Goal: Find specific page/section: Find specific page/section

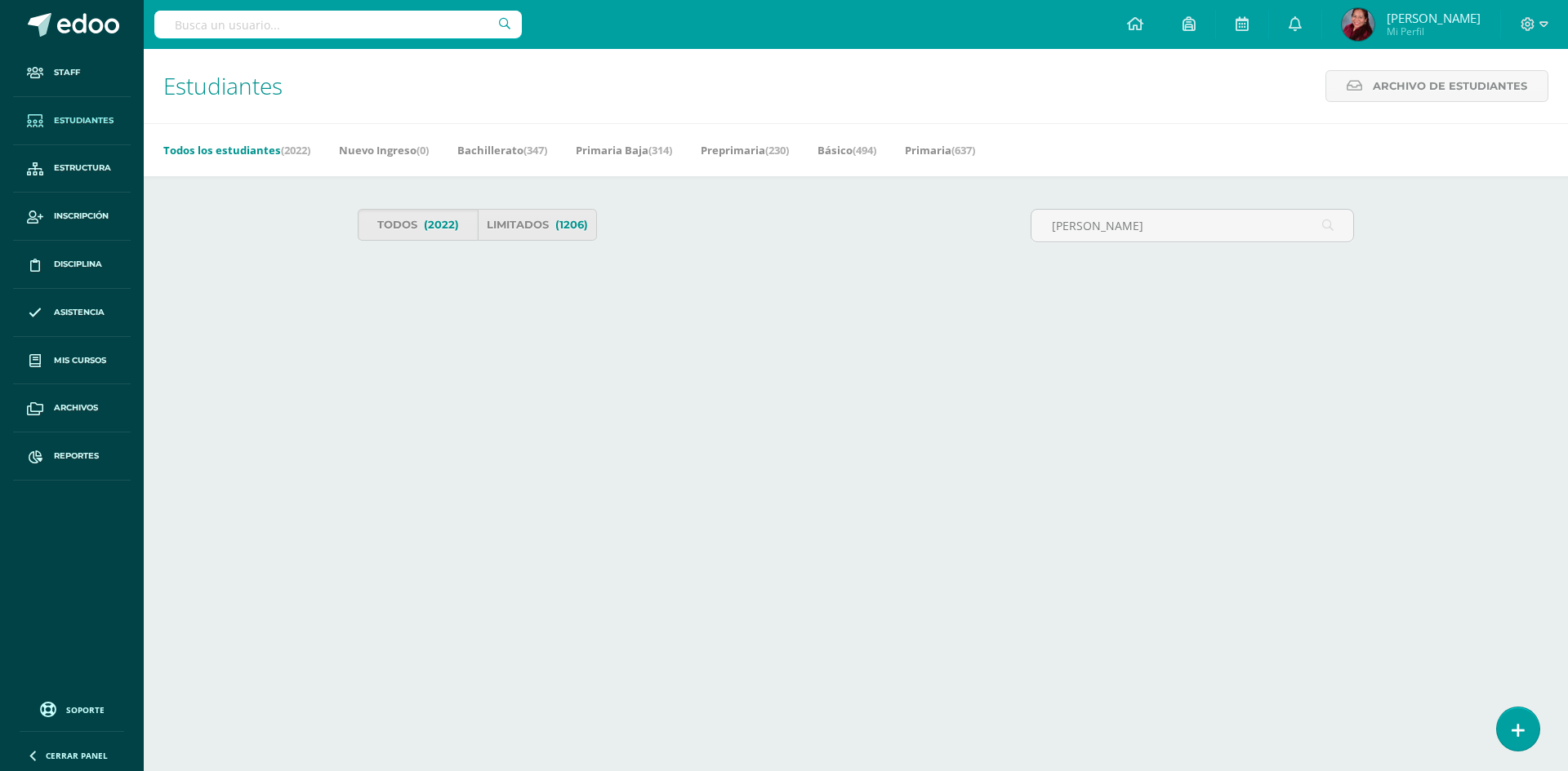
type input "bances"
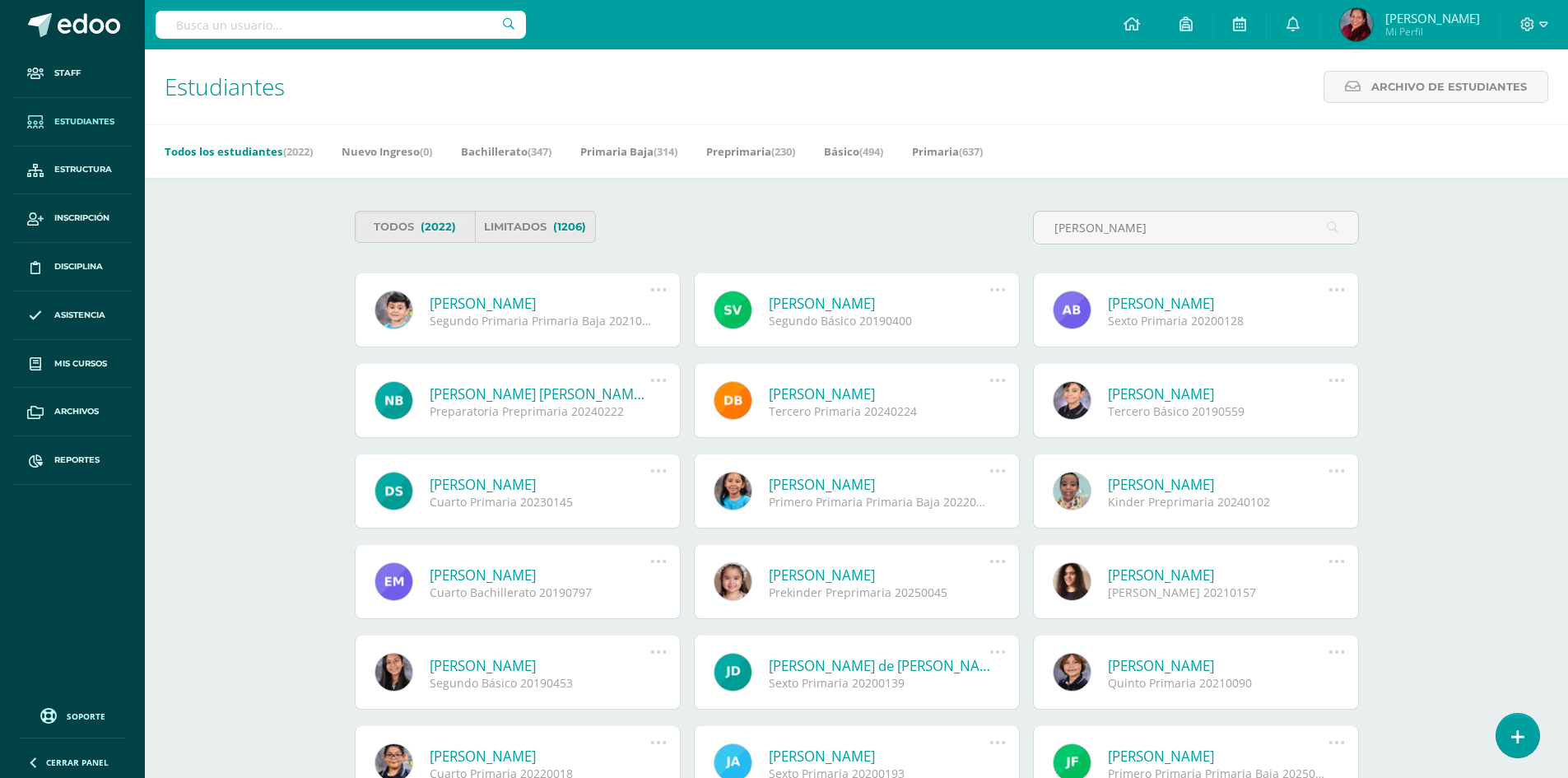
click at [903, 392] on link "Danna Nicole Bances Castellanos" at bounding box center [879, 394] width 221 height 19
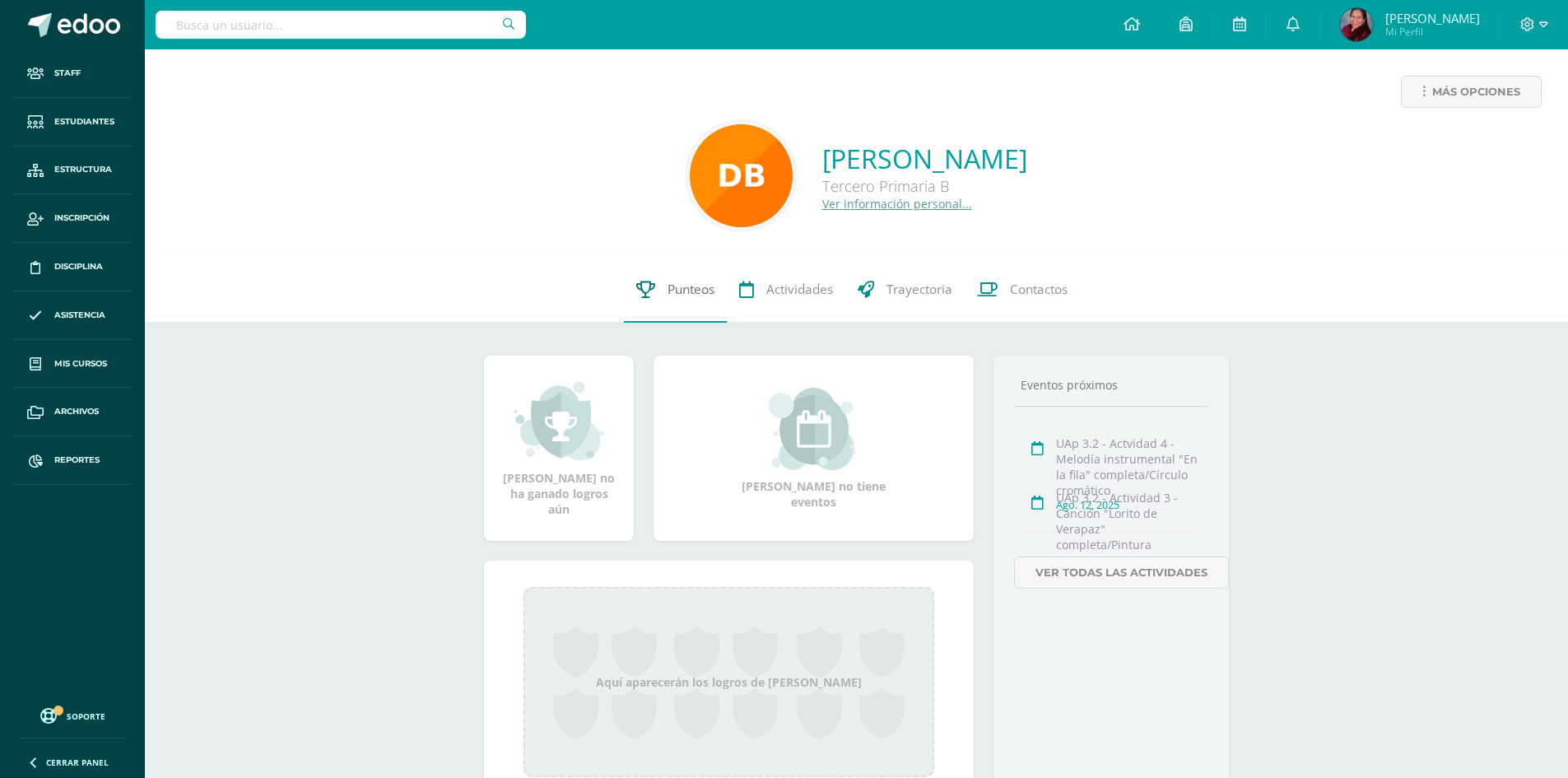
click at [677, 287] on span "Punteos" at bounding box center [690, 289] width 47 height 18
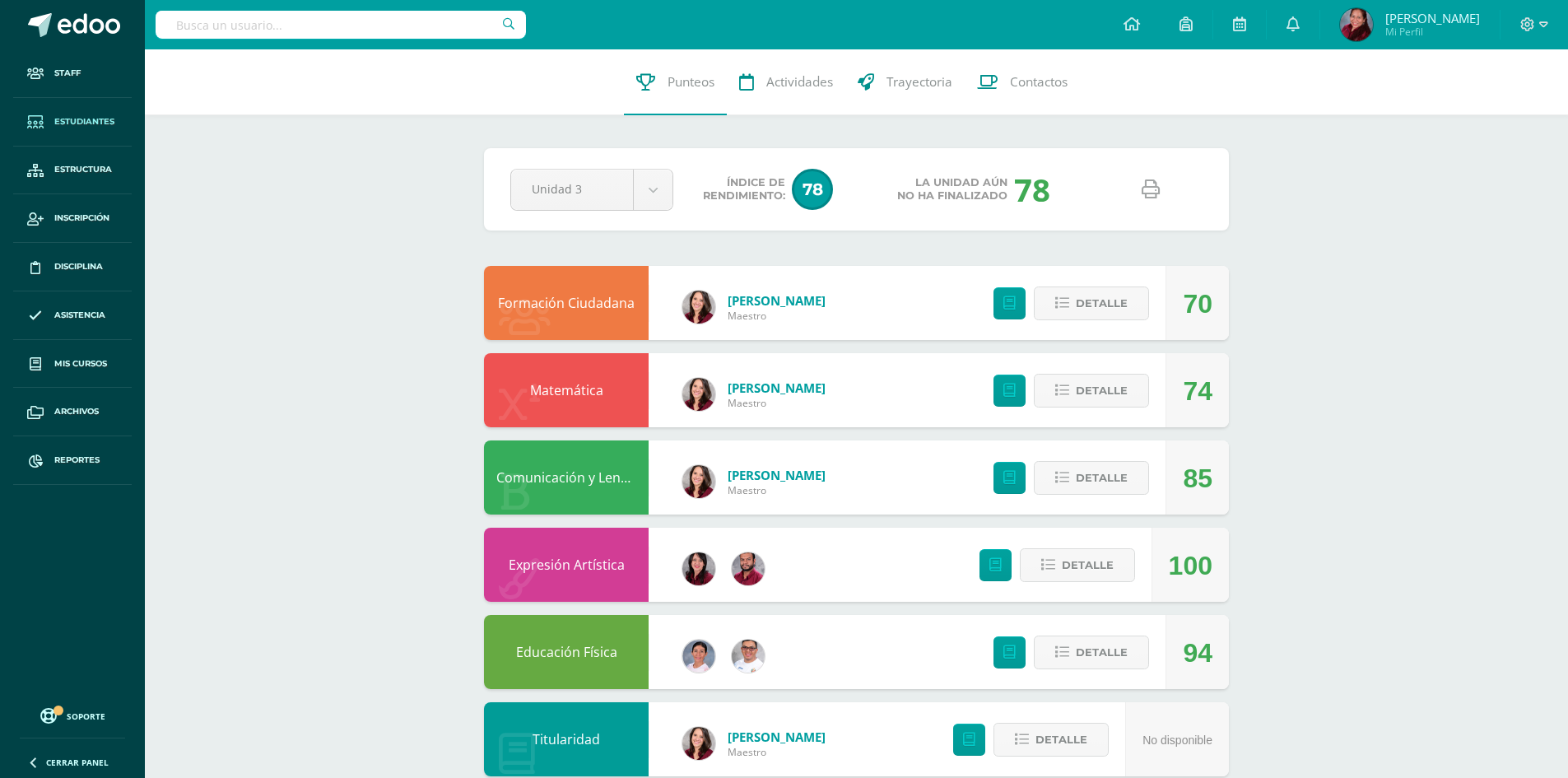
click at [94, 117] on span "Estudiantes" at bounding box center [84, 121] width 60 height 13
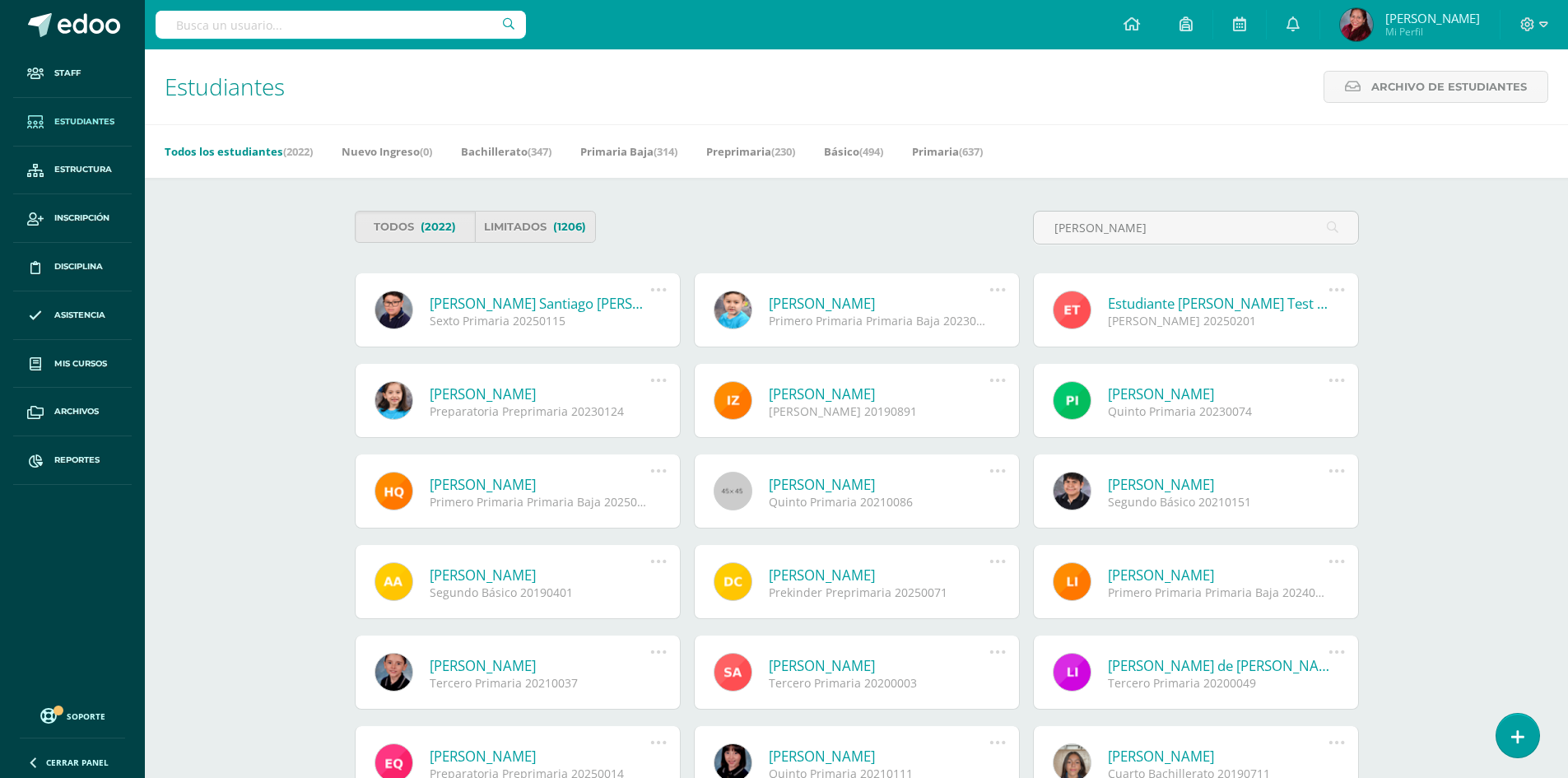
type input "walter"
click at [464, 306] on link "Walter Santiago Vasquez Calo" at bounding box center [540, 303] width 221 height 19
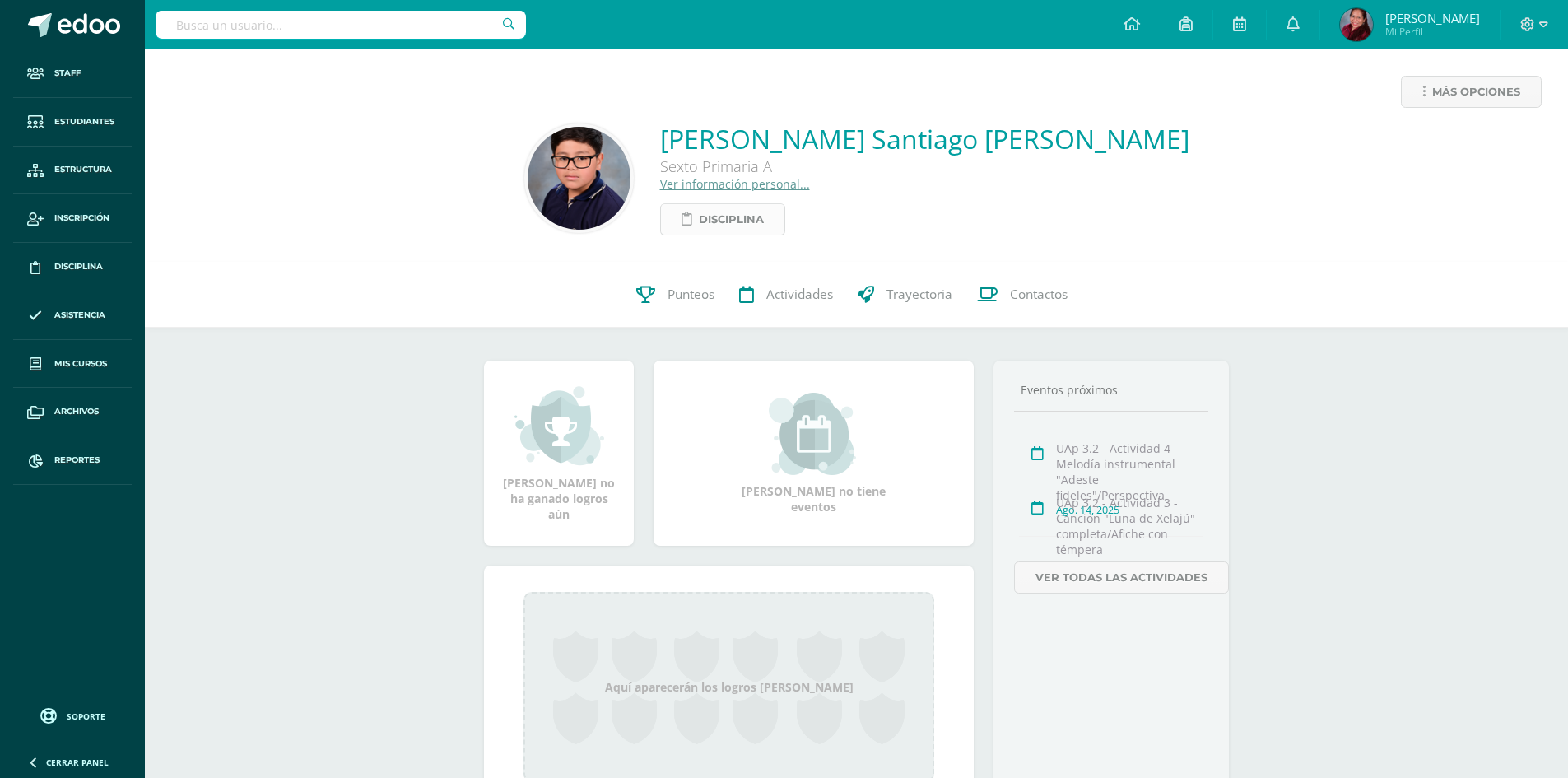
click at [764, 214] on span "Disciplina" at bounding box center [731, 219] width 65 height 31
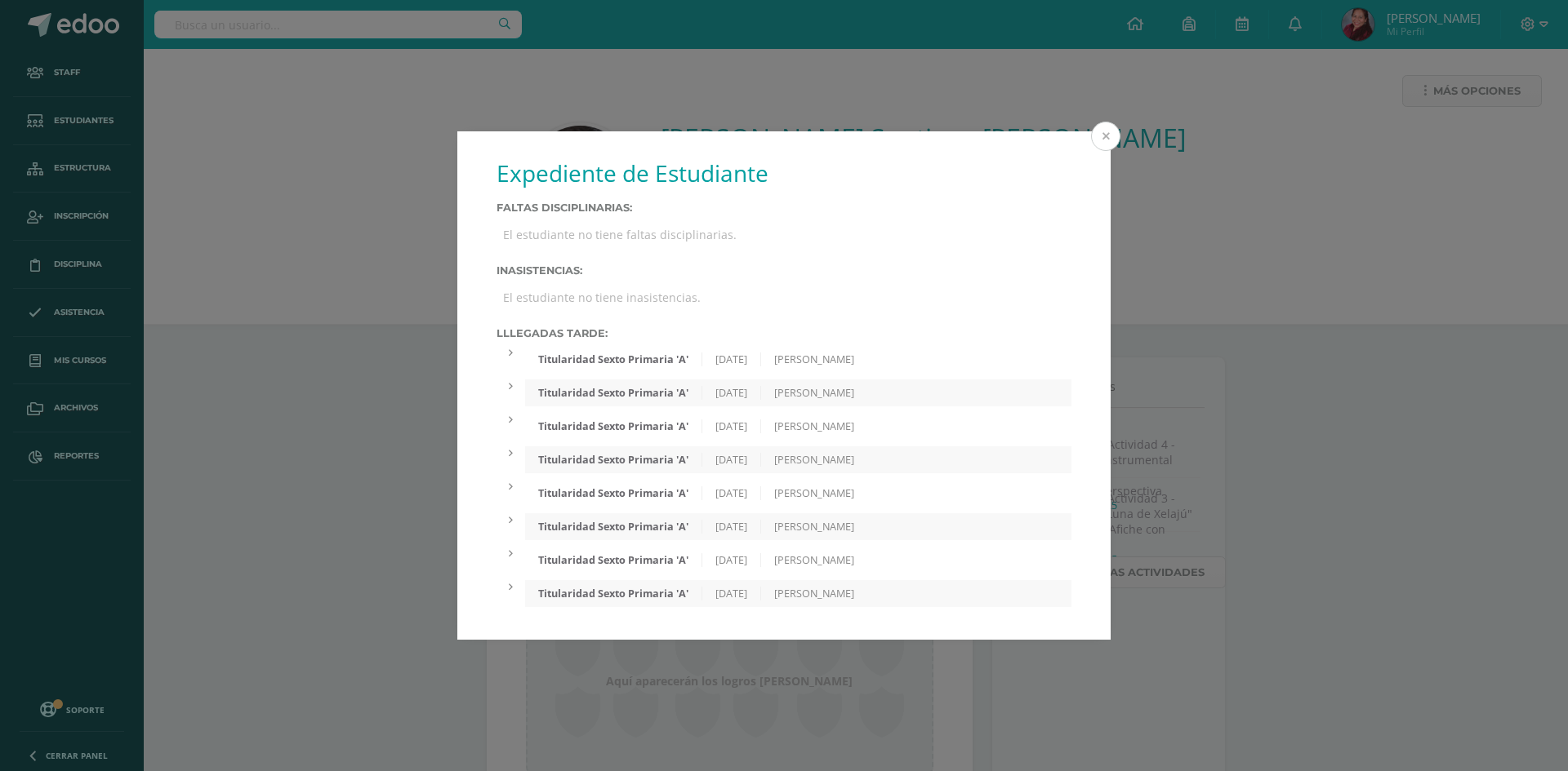
click at [1108, 148] on button at bounding box center [1106, 136] width 29 height 29
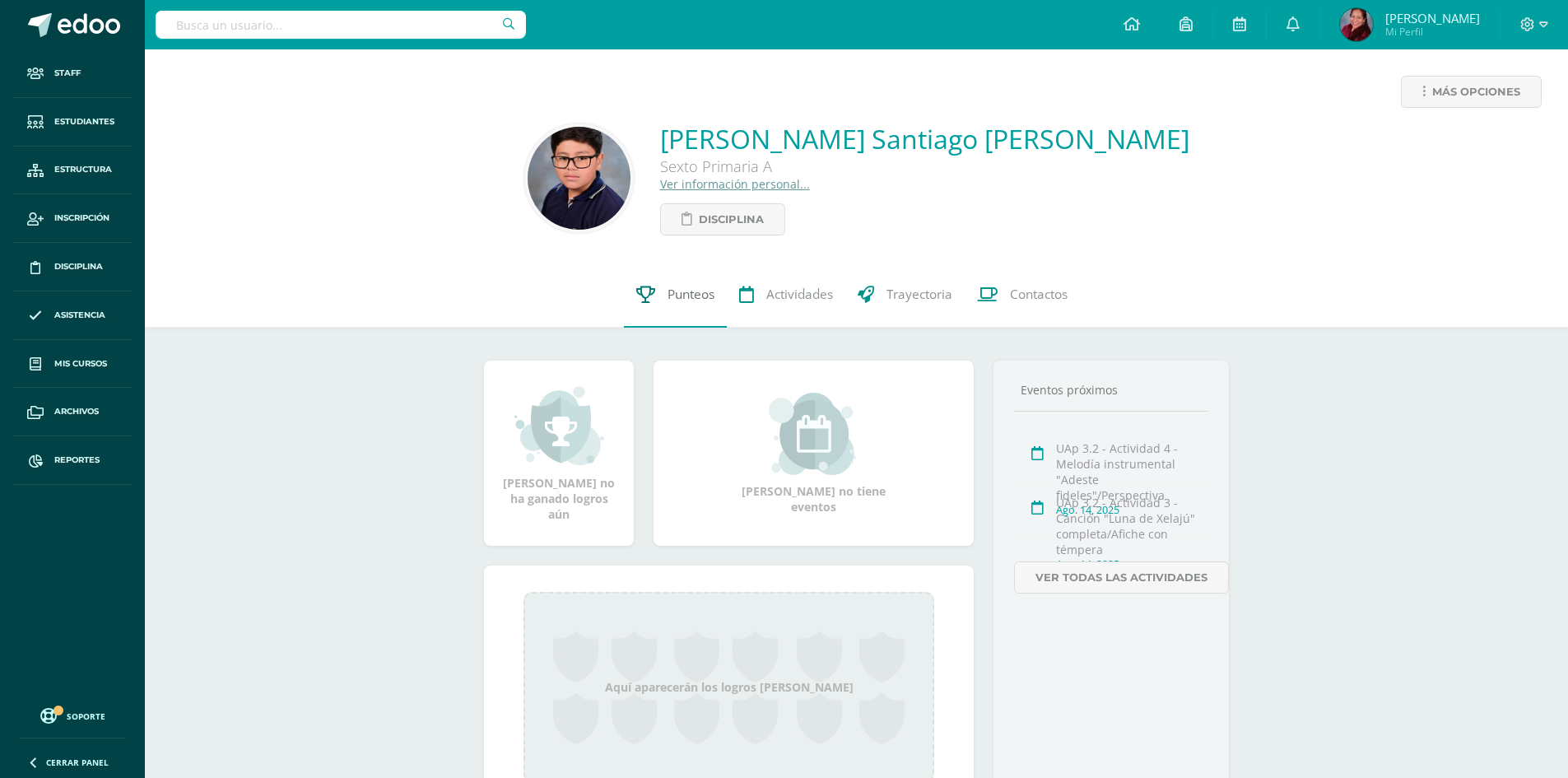
click at [689, 294] on span "Punteos" at bounding box center [690, 294] width 47 height 18
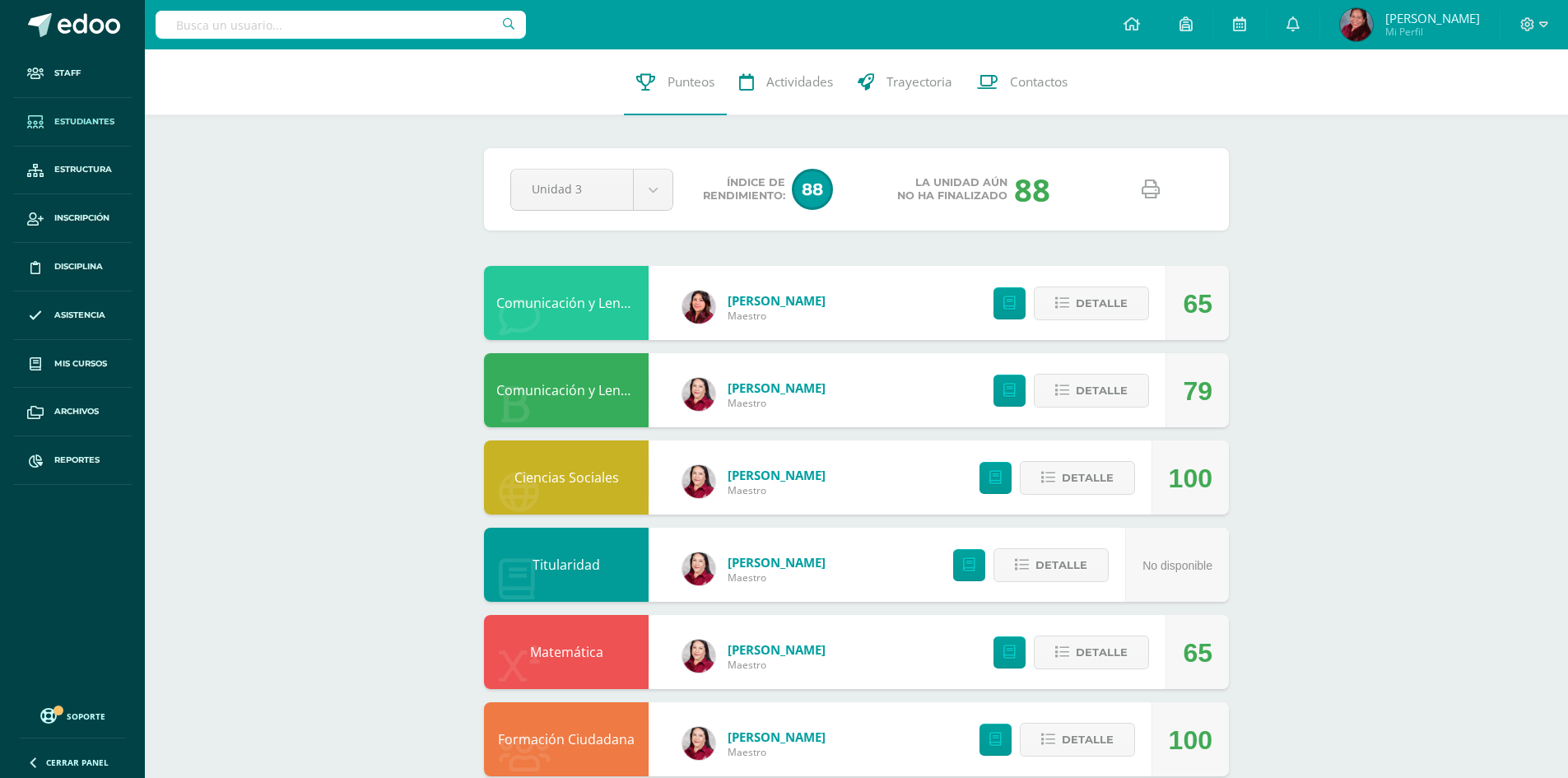
click at [92, 121] on span "Estudiantes" at bounding box center [84, 121] width 60 height 13
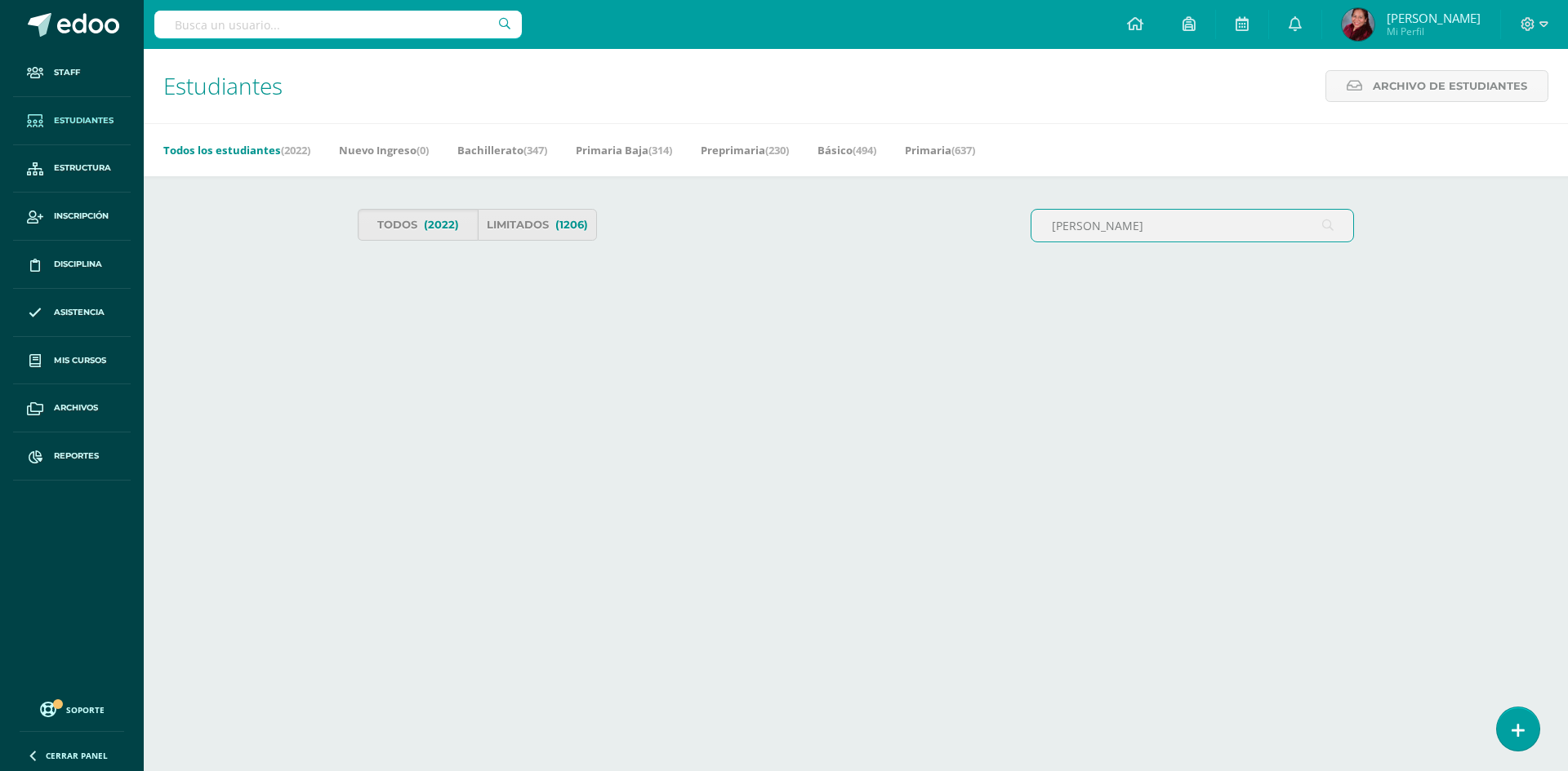
type input "sarazua"
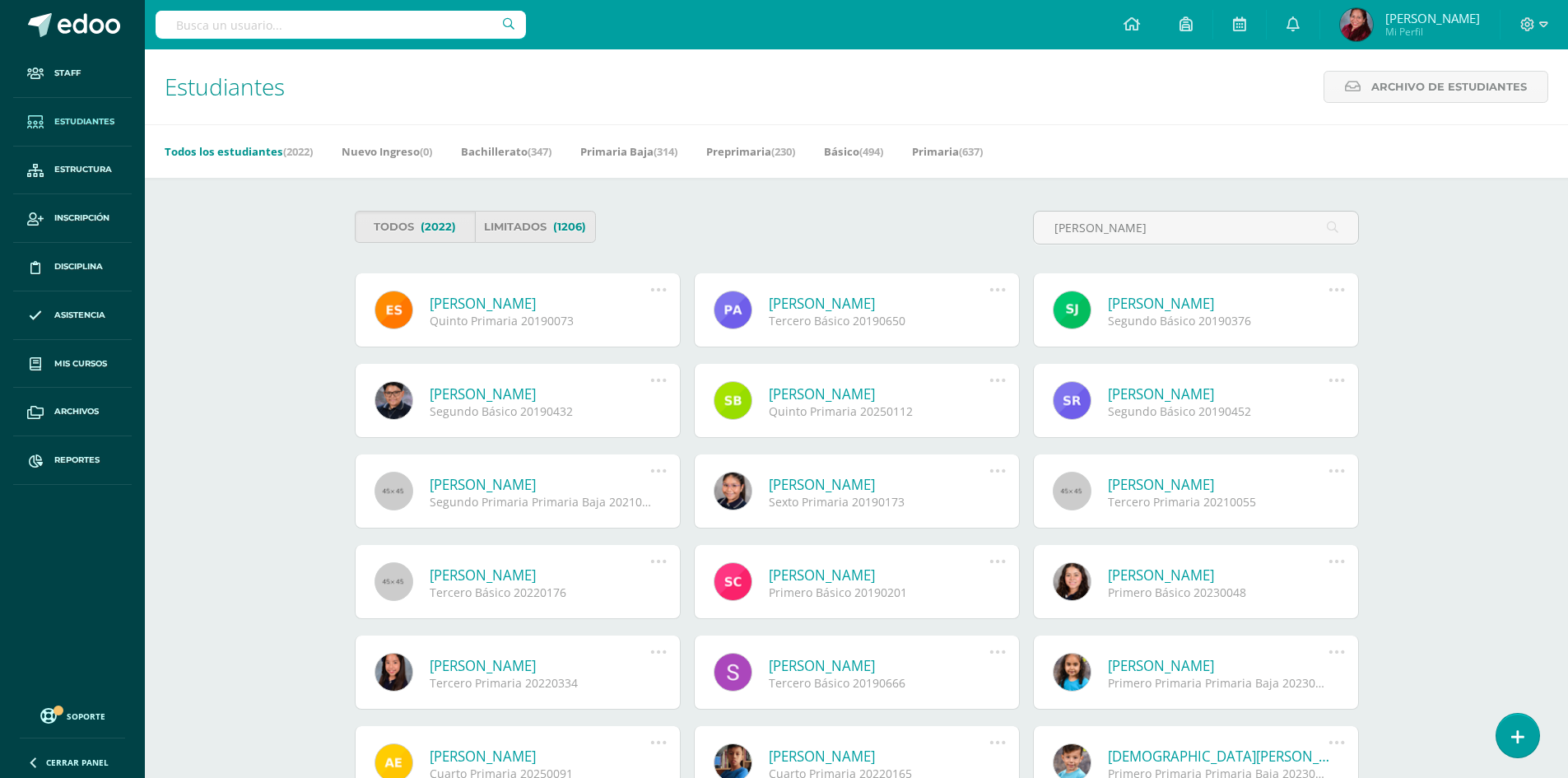
click at [547, 308] on link "Estefany Yamileth Sarazua Orellana" at bounding box center [540, 303] width 221 height 19
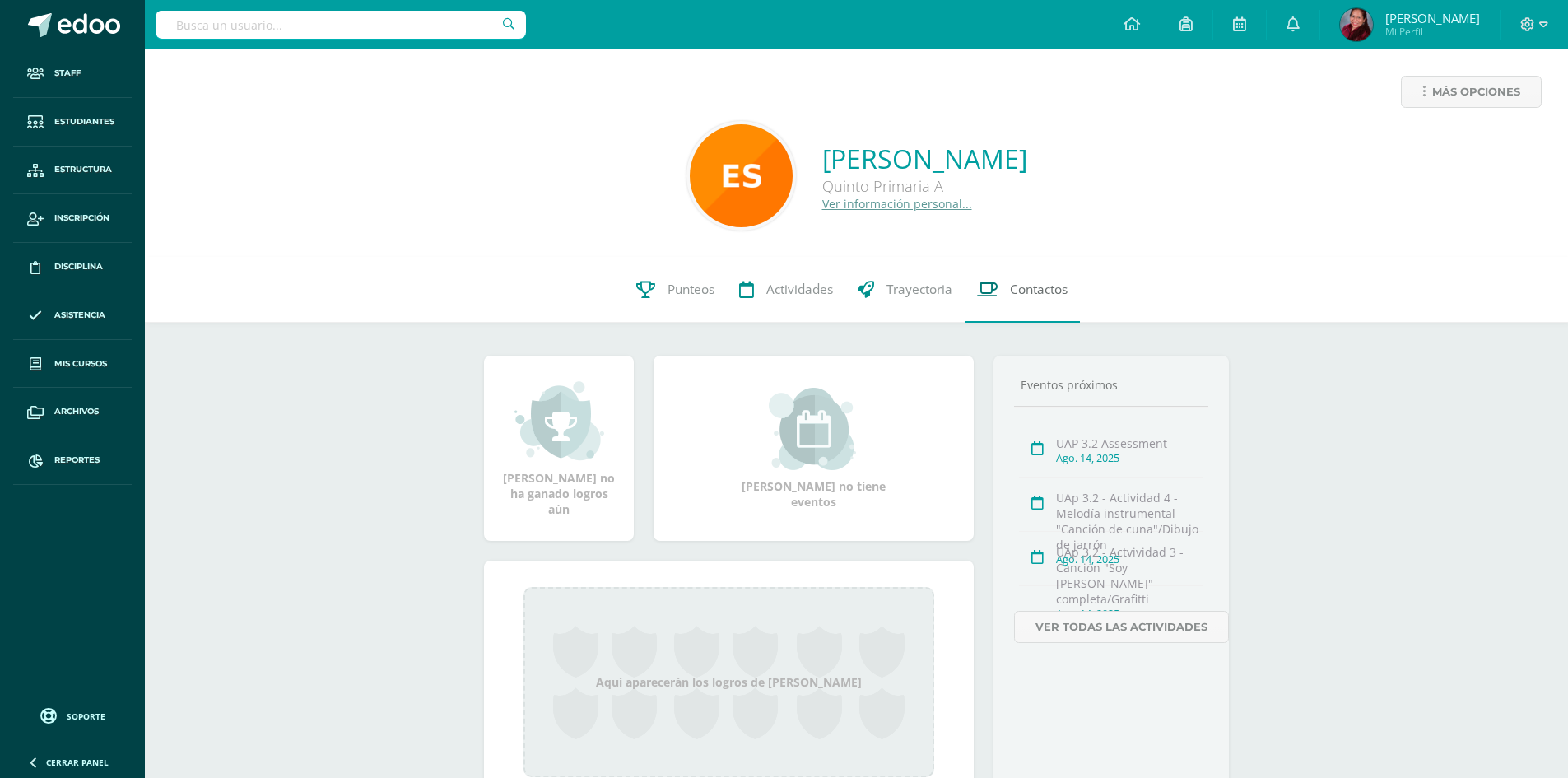
click at [1049, 290] on span "Contactos" at bounding box center [1039, 289] width 57 height 18
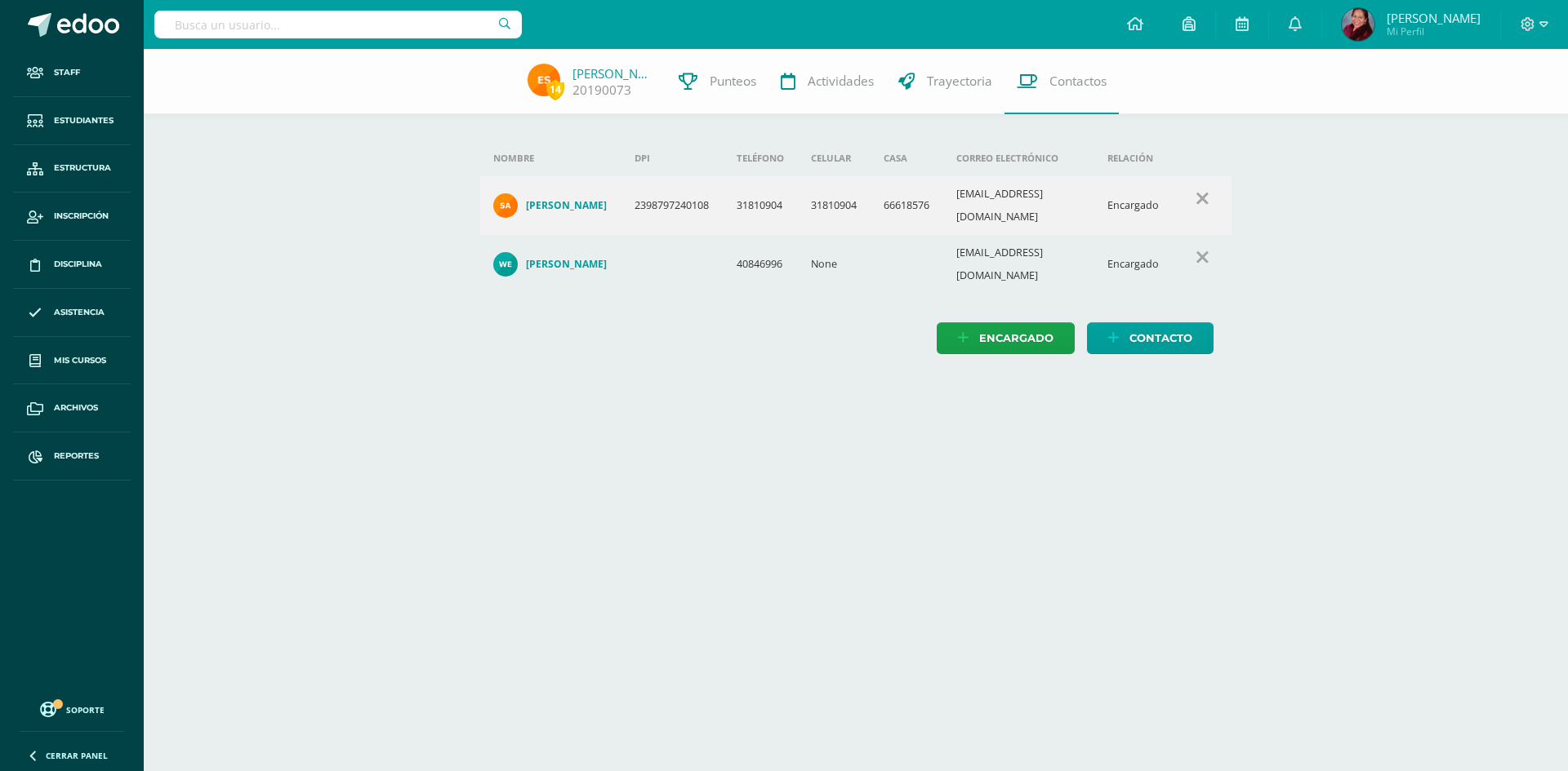
click at [419, 387] on html "Staff Estudiantes Estructura Inscripción Disciplina Asistencia Mis cursos Archi…" at bounding box center [784, 193] width 1568 height 387
click at [613, 70] on link "Estefany Sarazua" at bounding box center [613, 74] width 82 height 17
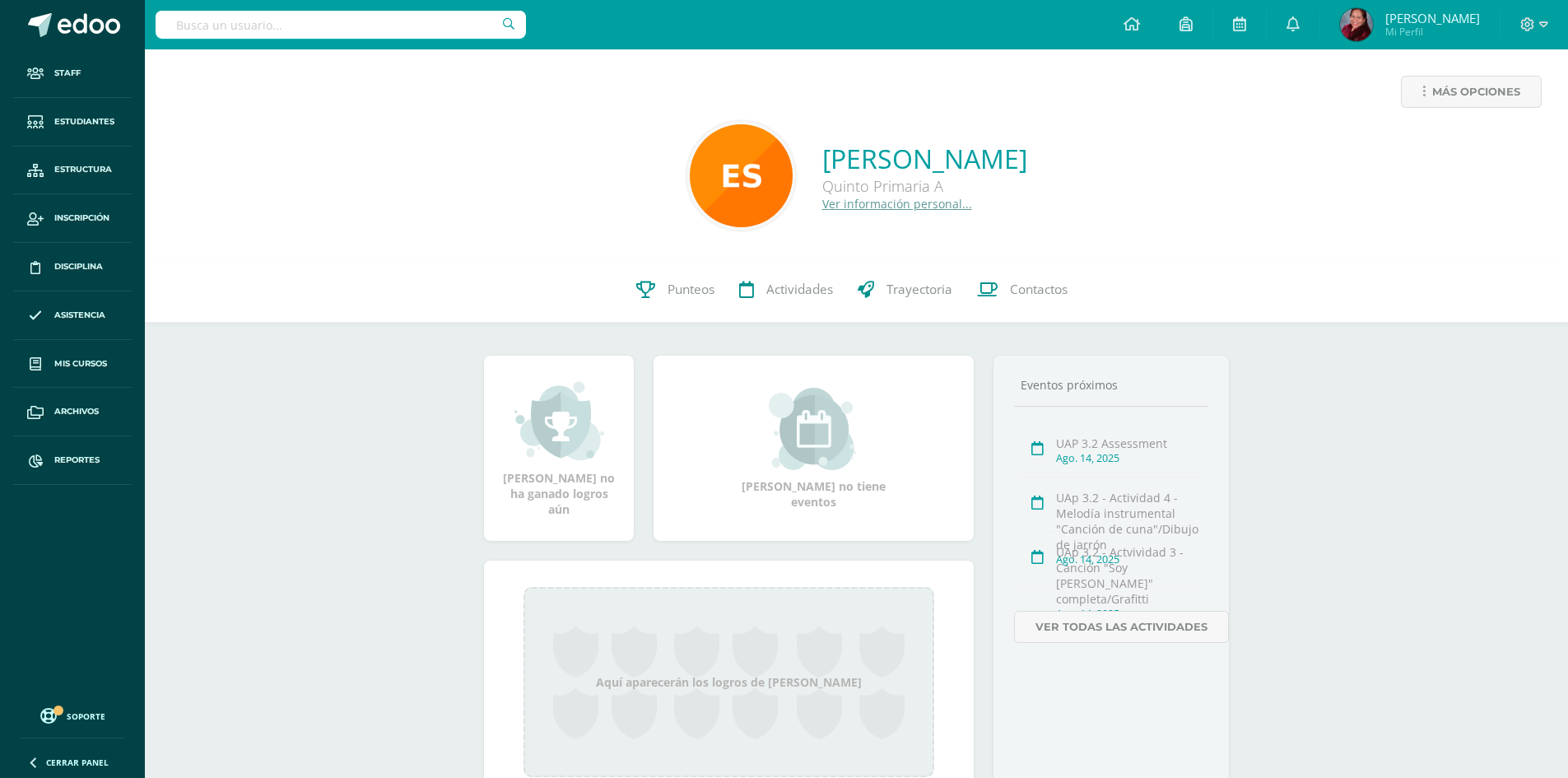
click at [1309, 735] on div "Más opciones Estefany Yamileth Sarazua Orellana Quinto Primaria A Ver informaci…" at bounding box center [856, 453] width 1423 height 808
click at [97, 115] on span "Estudiantes" at bounding box center [84, 121] width 60 height 13
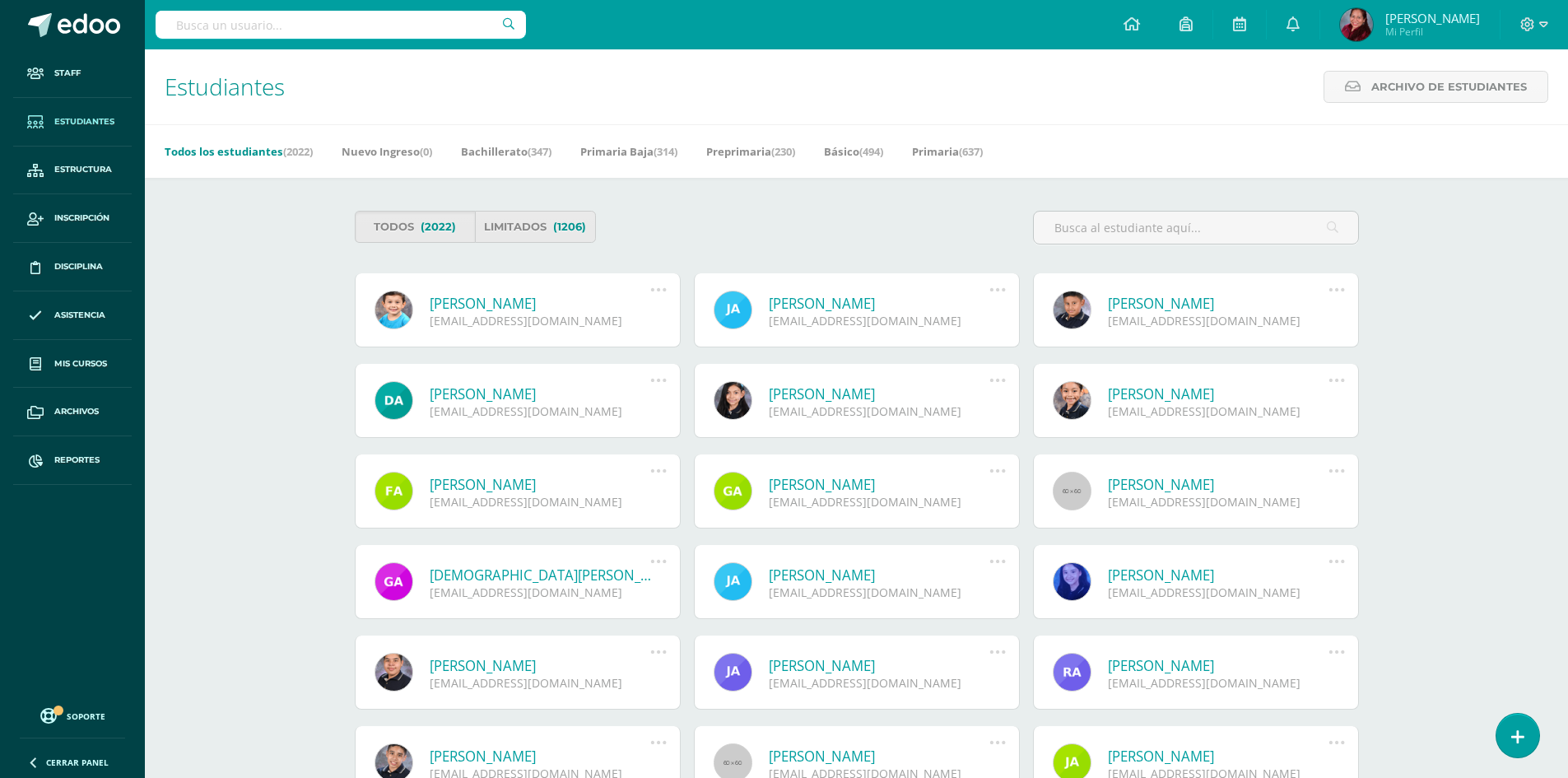
drag, startPoint x: 170, startPoint y: 263, endPoint x: 345, endPoint y: 210, distance: 182.8
click at [170, 263] on div "Estudiantes Archivo de Estudiantes Archivo de Estudiantes Acá podrás realizar u…" at bounding box center [856, 582] width 1423 height 1066
click at [1112, 228] on input "text" at bounding box center [1196, 227] width 324 height 32
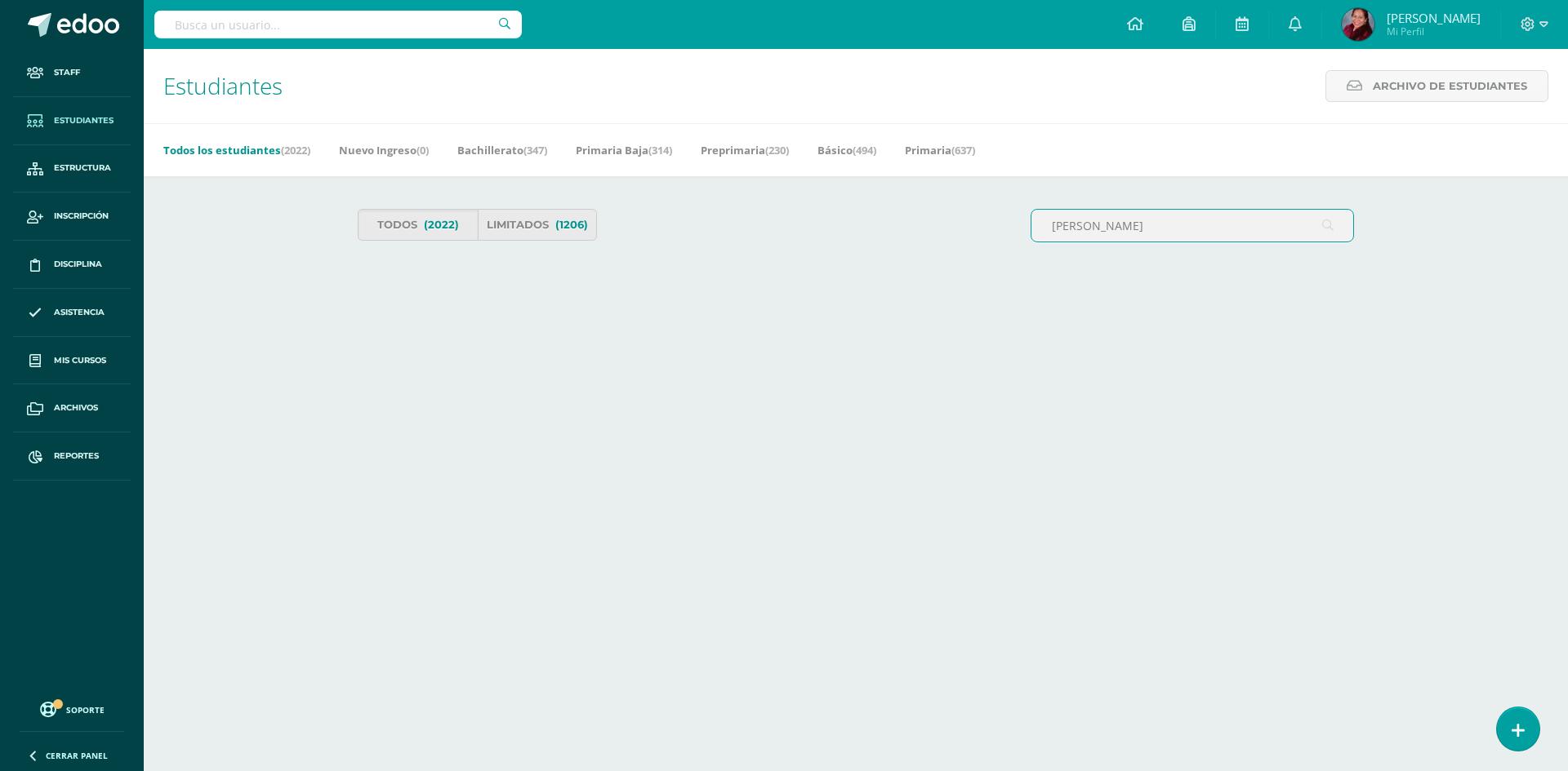
type input "julian Pazos"
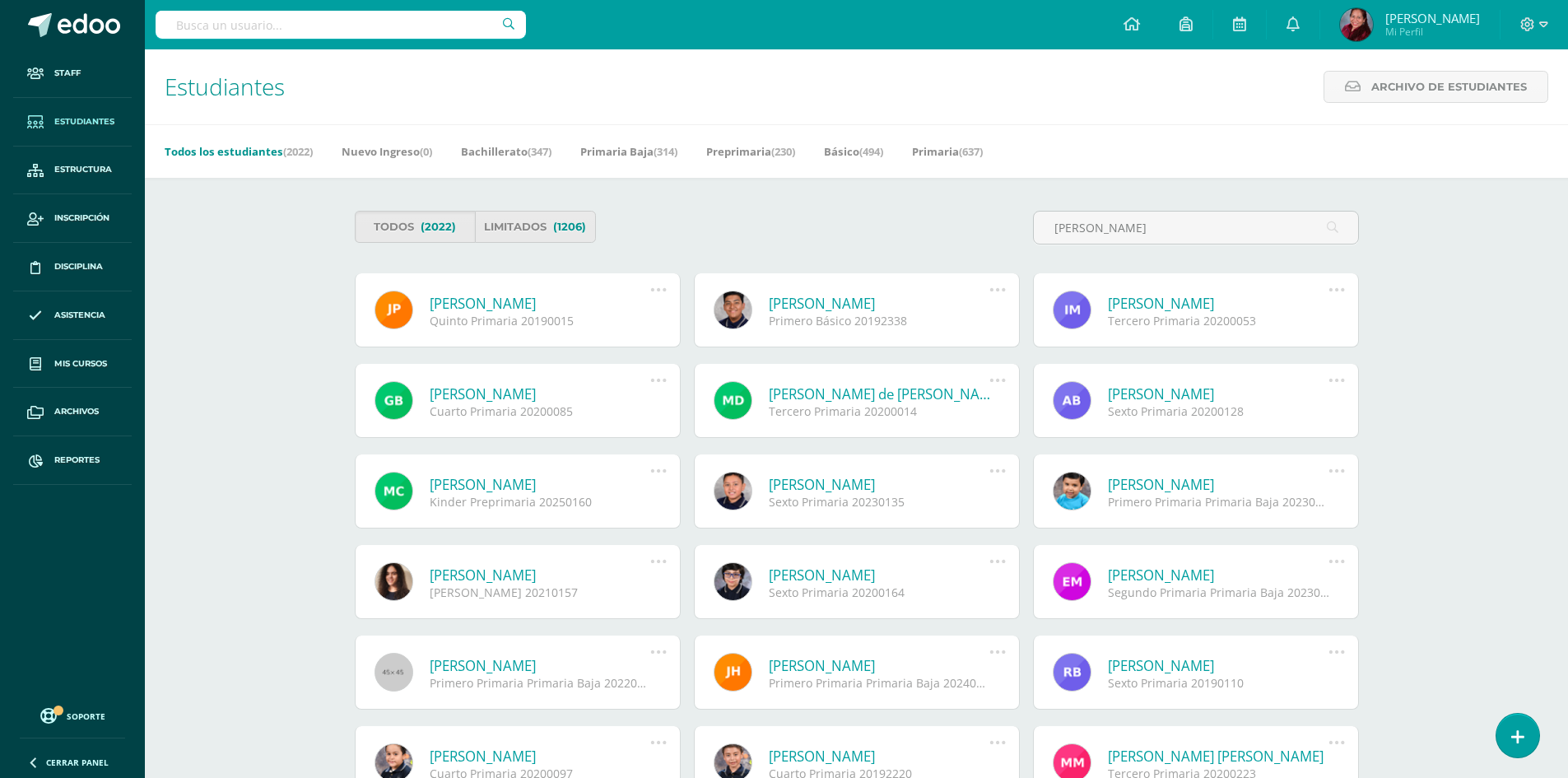
click at [560, 300] on link "[PERSON_NAME]" at bounding box center [540, 303] width 221 height 19
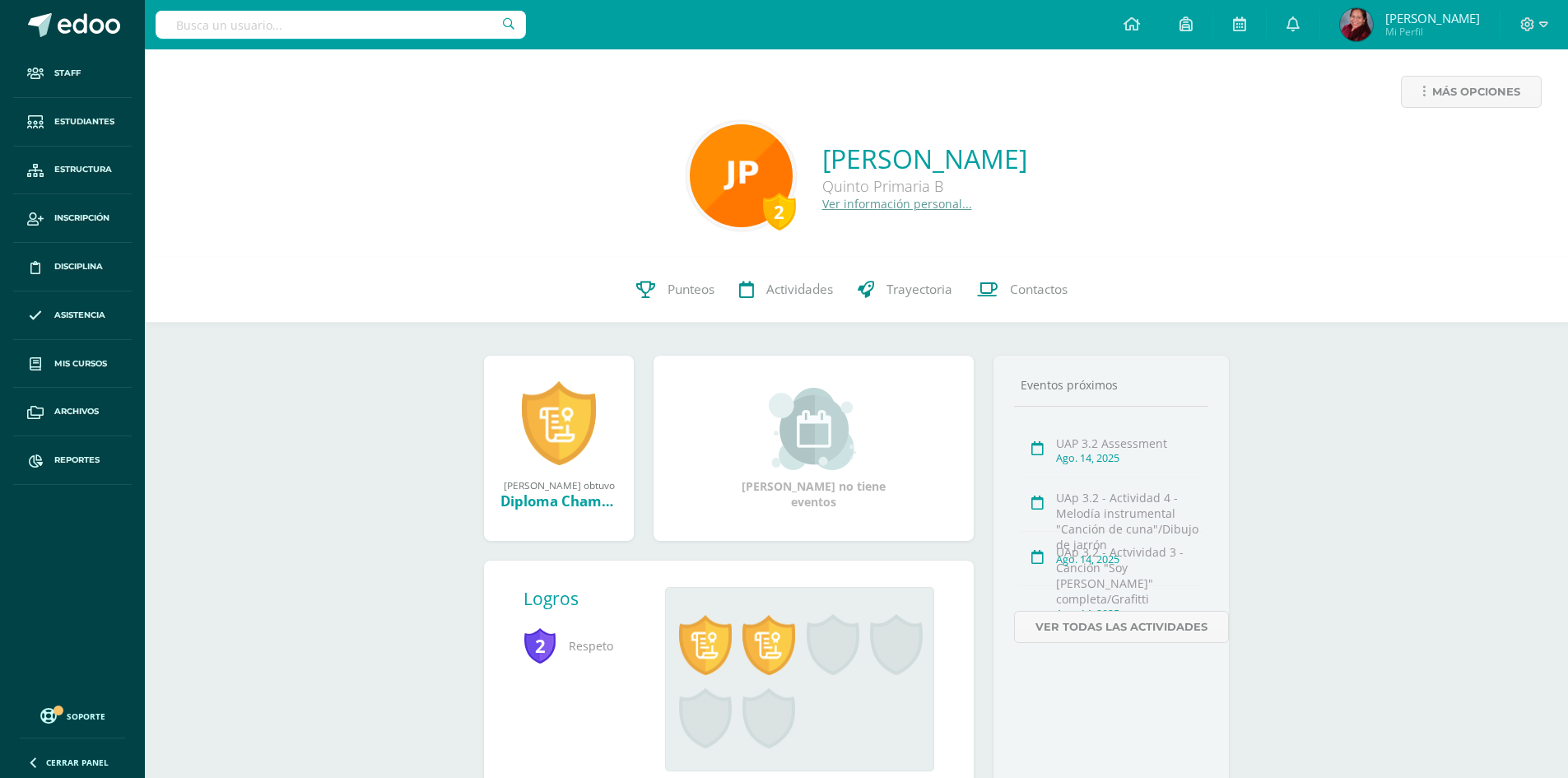
click at [861, 747] on div "[PERSON_NAME] ganó el logro: Diploma Champagnat Asignado por [PERSON_NAME] [DAT…" at bounding box center [800, 688] width 255 height 147
